Goal: Task Accomplishment & Management: Manage account settings

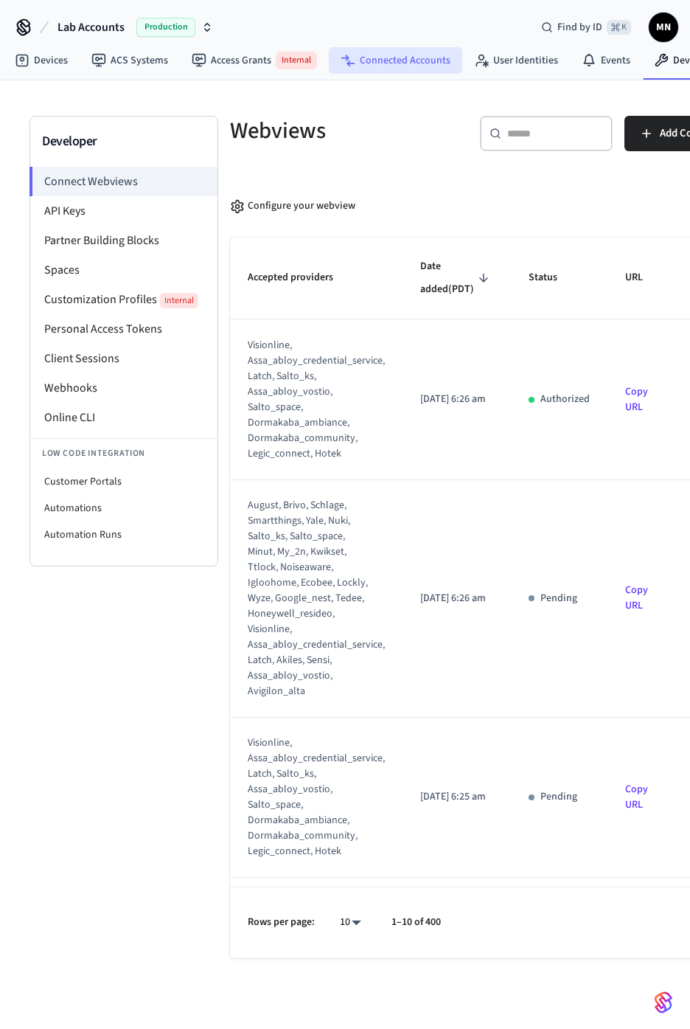
click at [411, 69] on link "Connected Accounts" at bounding box center [395, 60] width 133 height 27
